Goal: Task Accomplishment & Management: Manage account settings

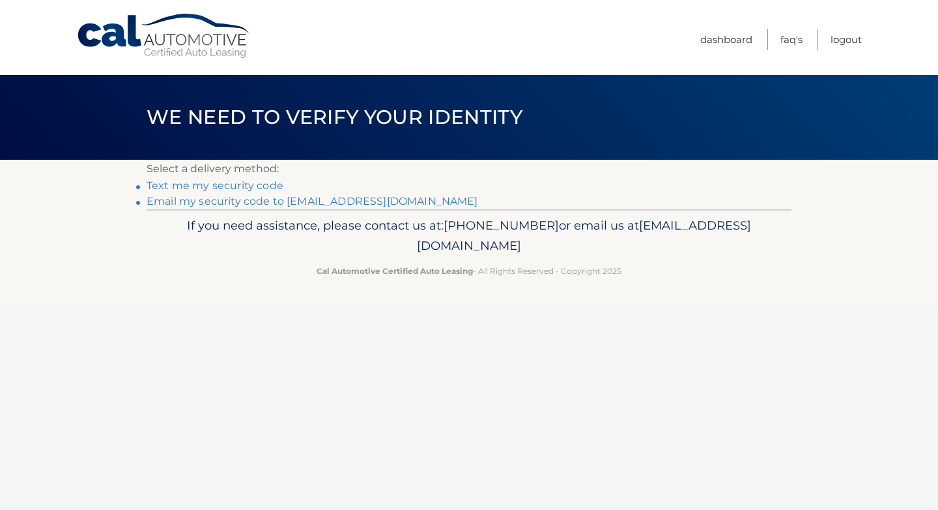
click at [259, 201] on link "**********" at bounding box center [313, 201] width 332 height 12
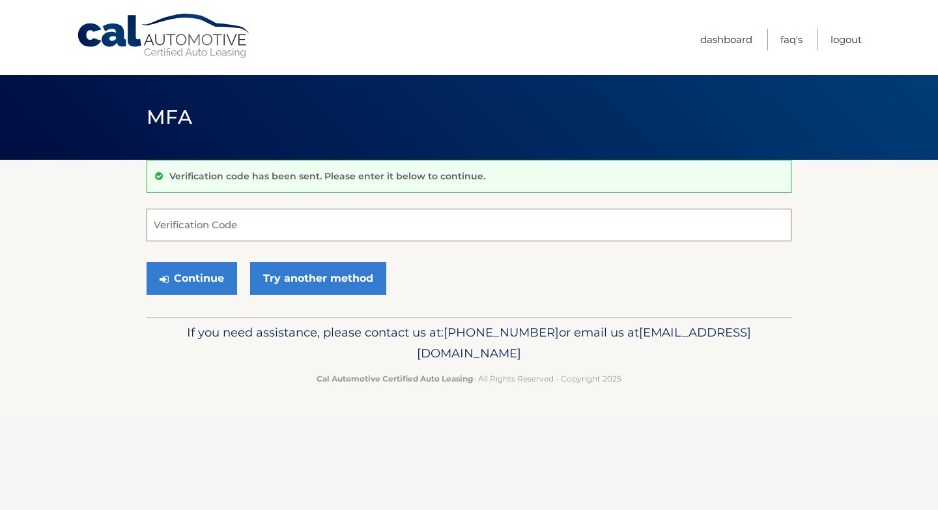
click at [355, 223] on input "Verification Code" at bounding box center [469, 225] width 645 height 33
click at [773, 340] on p "If you need assistance, please contact us at: 609-807-3200 or email us at Custo…" at bounding box center [469, 343] width 628 height 42
click at [469, 219] on input "Verification Code" at bounding box center [469, 225] width 645 height 33
paste input "496897"
click at [440, 220] on input "496897" at bounding box center [469, 225] width 645 height 33
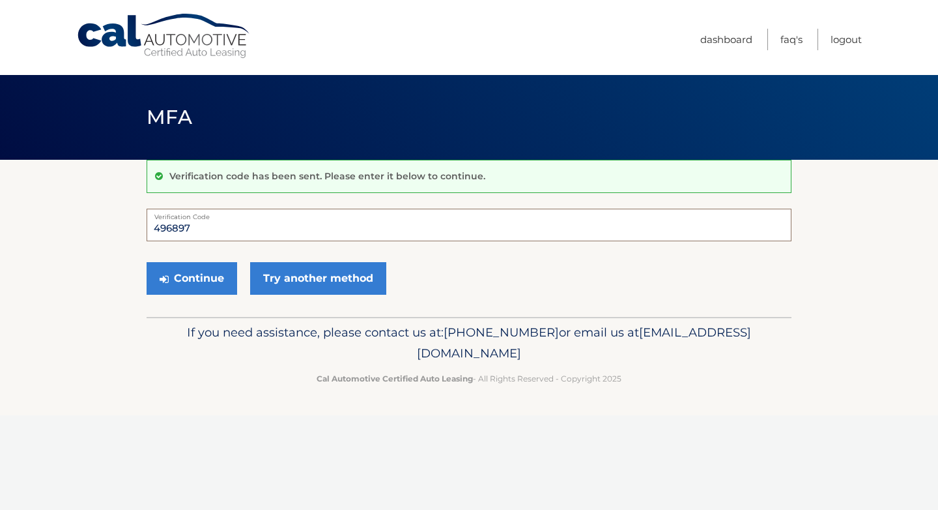
type input "496897"
click at [199, 375] on p "Cal Automotive Certified Auto Leasing - All Rights Reserved - Copyright 2025" at bounding box center [469, 378] width 628 height 14
click at [201, 277] on button "Continue" at bounding box center [192, 278] width 91 height 33
